Goal: Information Seeking & Learning: Learn about a topic

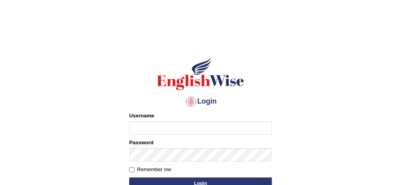
drag, startPoint x: 0, startPoint y: 0, endPoint x: 157, endPoint y: 132, distance: 205.3
click at [157, 132] on input "Username" at bounding box center [200, 128] width 143 height 13
type input "Damanjit"
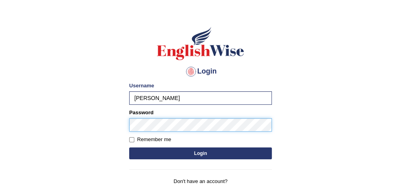
scroll to position [33, 0]
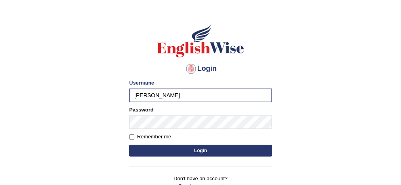
click at [173, 152] on button "Login" at bounding box center [200, 151] width 143 height 12
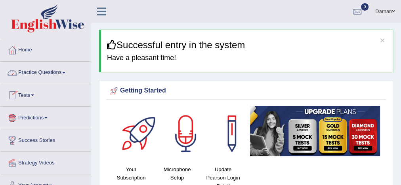
click at [47, 71] on link "Practice Questions" at bounding box center [45, 72] width 90 height 20
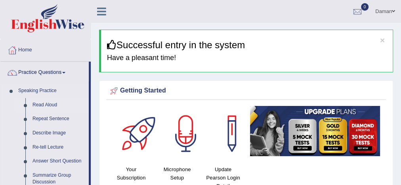
click at [51, 104] on link "Read Aloud" at bounding box center [59, 105] width 60 height 14
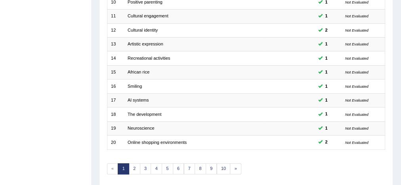
scroll to position [268, 0]
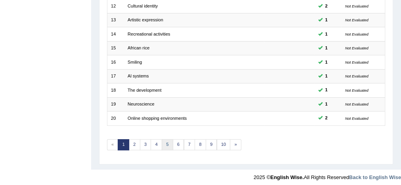
click at [167, 143] on link "5" at bounding box center [167, 144] width 11 height 11
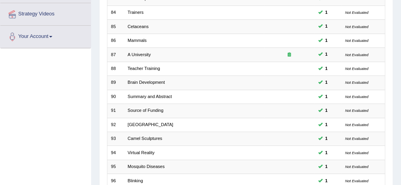
scroll to position [268, 0]
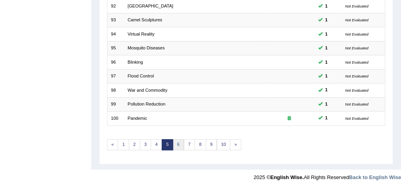
click at [176, 140] on link "6" at bounding box center [178, 144] width 11 height 11
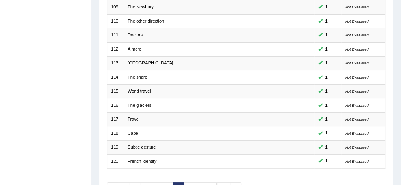
scroll to position [268, 0]
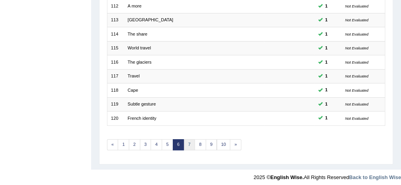
click at [187, 143] on link "7" at bounding box center [189, 144] width 11 height 11
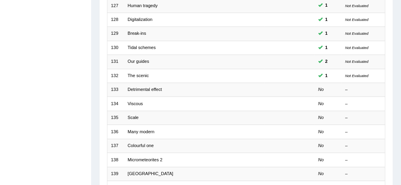
scroll to position [196, 0]
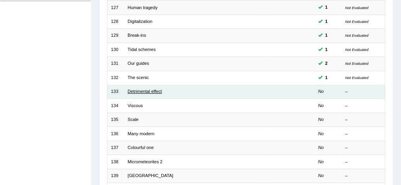
click at [138, 89] on link "Detrimental effect" at bounding box center [145, 91] width 34 height 5
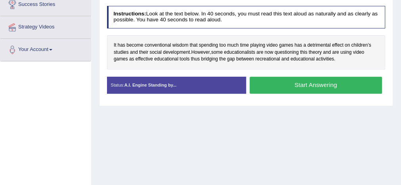
scroll to position [136, 0]
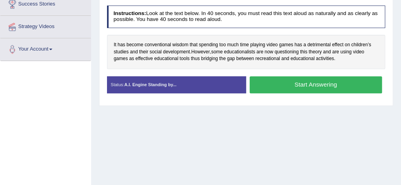
click at [288, 81] on button "Start Answering" at bounding box center [316, 84] width 132 height 17
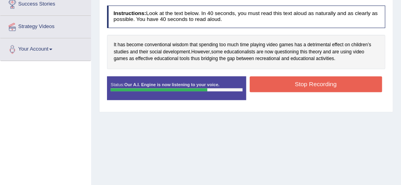
click at [288, 81] on button "Stop Recording" at bounding box center [316, 83] width 132 height 15
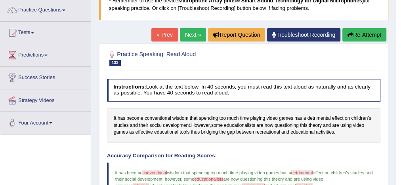
scroll to position [61, 0]
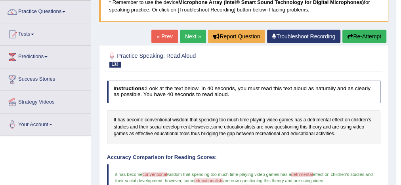
click at [192, 36] on link "Next »" at bounding box center [193, 36] width 26 height 13
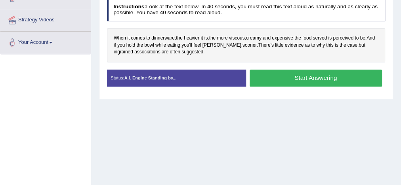
click at [272, 81] on button "Start Answering" at bounding box center [316, 78] width 132 height 17
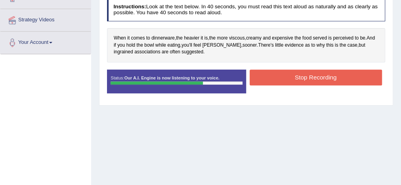
click at [272, 81] on button "Stop Recording" at bounding box center [316, 77] width 132 height 15
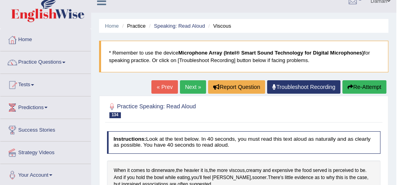
scroll to position [10, 0]
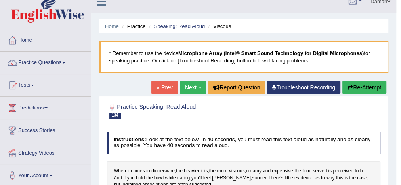
click at [184, 86] on link "Next »" at bounding box center [193, 87] width 26 height 13
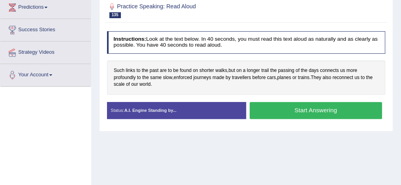
click at [283, 108] on button "Start Answering" at bounding box center [316, 110] width 132 height 17
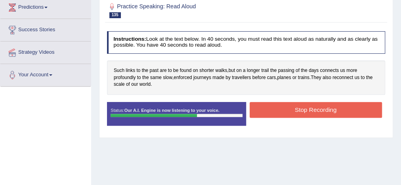
click at [283, 108] on button "Stop Recording" at bounding box center [316, 109] width 132 height 15
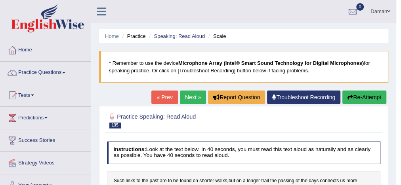
click at [193, 99] on link "Next »" at bounding box center [193, 97] width 26 height 13
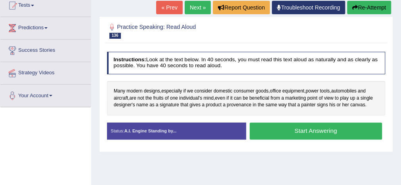
scroll to position [90, 0]
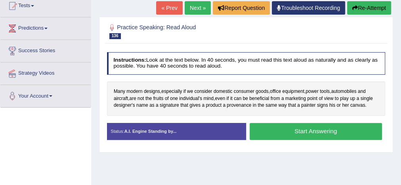
click at [274, 128] on button "Start Answering" at bounding box center [316, 131] width 132 height 17
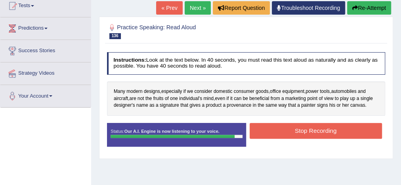
click at [292, 132] on button "Stop Recording" at bounding box center [316, 130] width 132 height 15
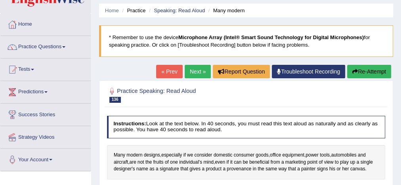
scroll to position [25, 0]
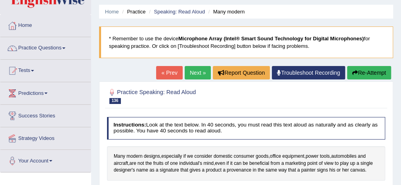
click at [198, 72] on link "Next »" at bounding box center [198, 72] width 26 height 13
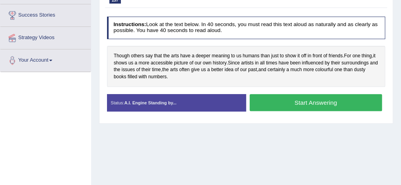
scroll to position [125, 0]
click at [286, 103] on button "Start Answering" at bounding box center [316, 102] width 132 height 17
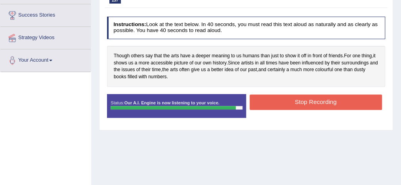
click at [286, 103] on button "Stop Recording" at bounding box center [316, 102] width 132 height 15
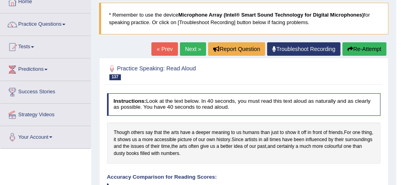
scroll to position [45, 0]
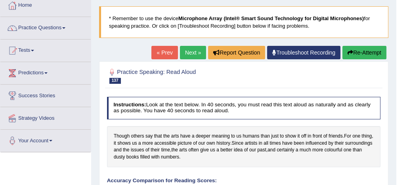
click at [191, 52] on link "Next »" at bounding box center [193, 52] width 26 height 13
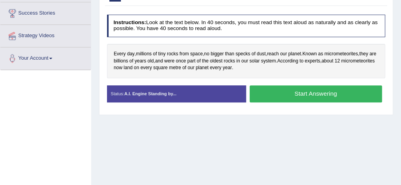
drag, startPoint x: 270, startPoint y: 135, endPoint x: 319, endPoint y: 94, distance: 63.3
click at [319, 94] on div "Home Practice Speaking: Read Aloud Micrometeorites 2 * Remember to use the devi…" at bounding box center [246, 71] width 310 height 396
click at [319, 94] on button "Start Answering" at bounding box center [316, 94] width 132 height 17
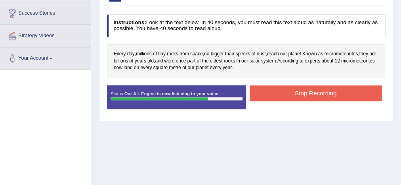
click at [319, 94] on button "Stop Recording" at bounding box center [316, 93] width 132 height 15
